Goal: Check status: Check status

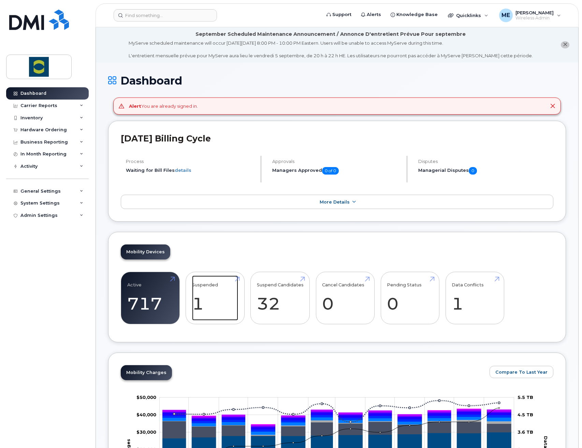
click at [203, 303] on link "Suspended 1" at bounding box center [215, 298] width 46 height 45
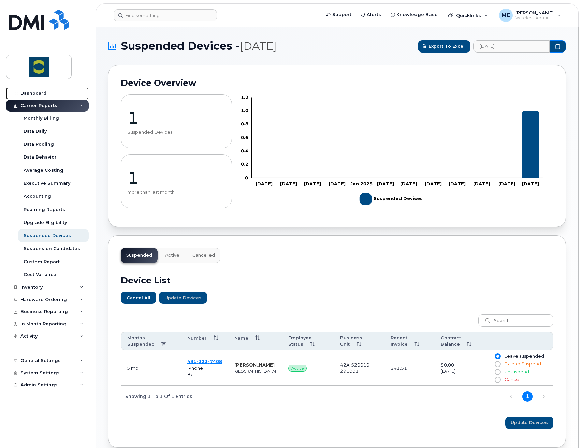
click at [34, 92] on div "Dashboard" at bounding box center [33, 93] width 26 height 5
